Goal: Task Accomplishment & Management: Manage account settings

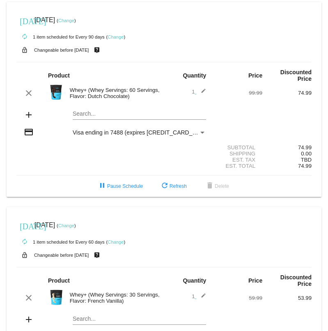
click at [74, 228] on link "Change" at bounding box center [66, 225] width 16 height 5
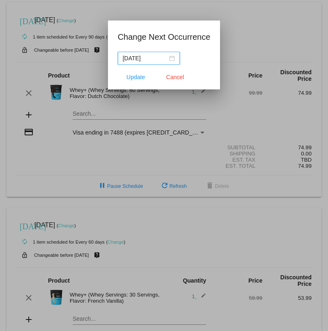
click at [167, 59] on div "[DATE]" at bounding box center [149, 58] width 52 height 9
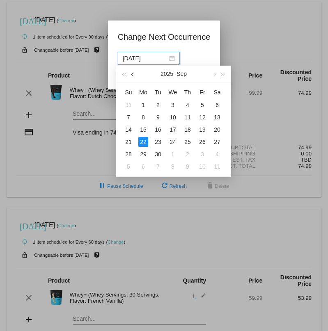
click at [134, 74] on span "button" at bounding box center [133, 75] width 4 height 4
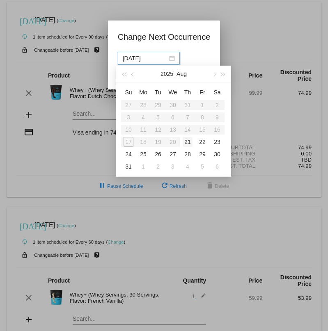
click at [187, 142] on div "21" at bounding box center [187, 142] width 10 height 10
type input "[DATE]"
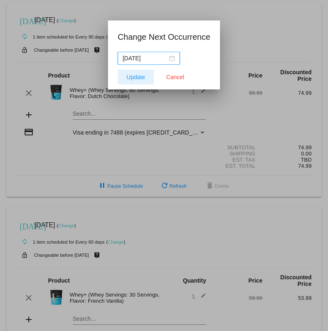
click at [134, 80] on span "Update" at bounding box center [135, 77] width 18 height 7
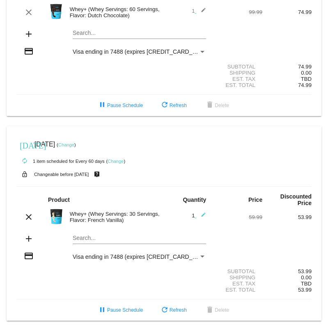
scroll to position [86, 0]
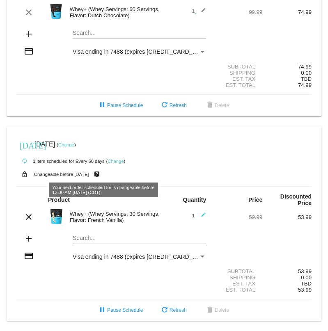
click at [74, 143] on link "Change" at bounding box center [66, 144] width 16 height 5
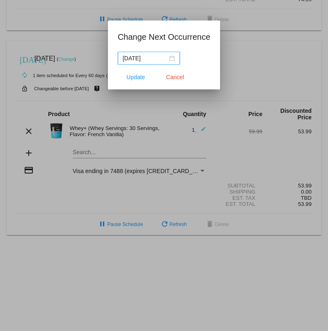
click at [172, 54] on nz-date-picker "[DATE]" at bounding box center [149, 58] width 62 height 13
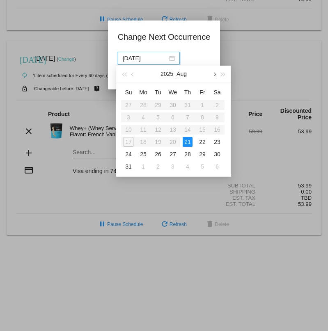
click at [216, 74] on button "button" at bounding box center [213, 74] width 9 height 16
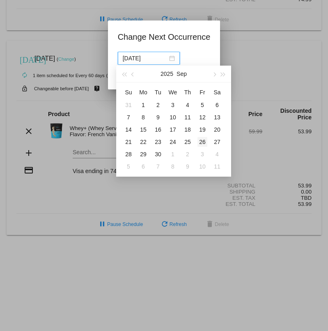
click at [204, 139] on div "26" at bounding box center [202, 142] width 10 height 10
type input "[DATE]"
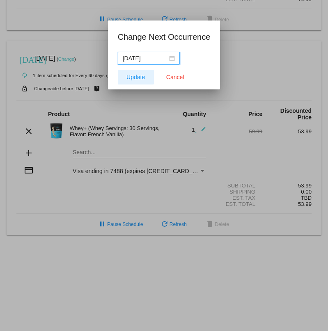
click at [139, 79] on span "Update" at bounding box center [135, 77] width 18 height 7
